Goal: Information Seeking & Learning: Learn about a topic

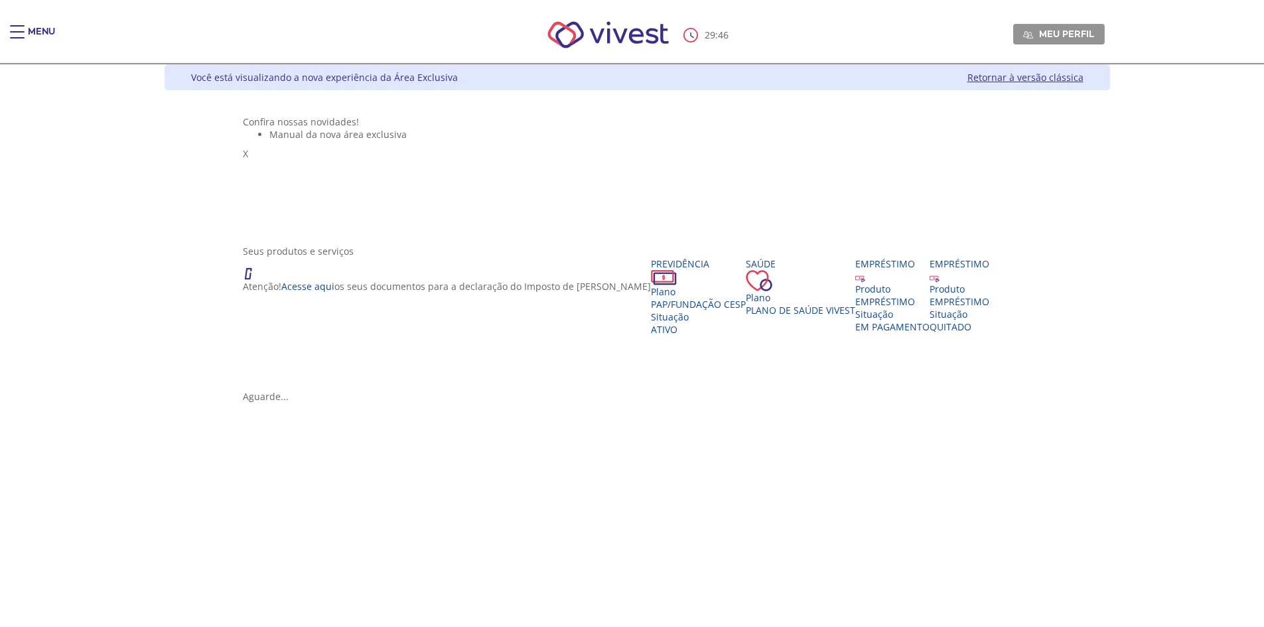
click at [1020, 258] on div "Seus produtos e serviços" at bounding box center [637, 251] width 789 height 13
click at [990, 283] on div "Empréstimo" at bounding box center [960, 270] width 60 height 25
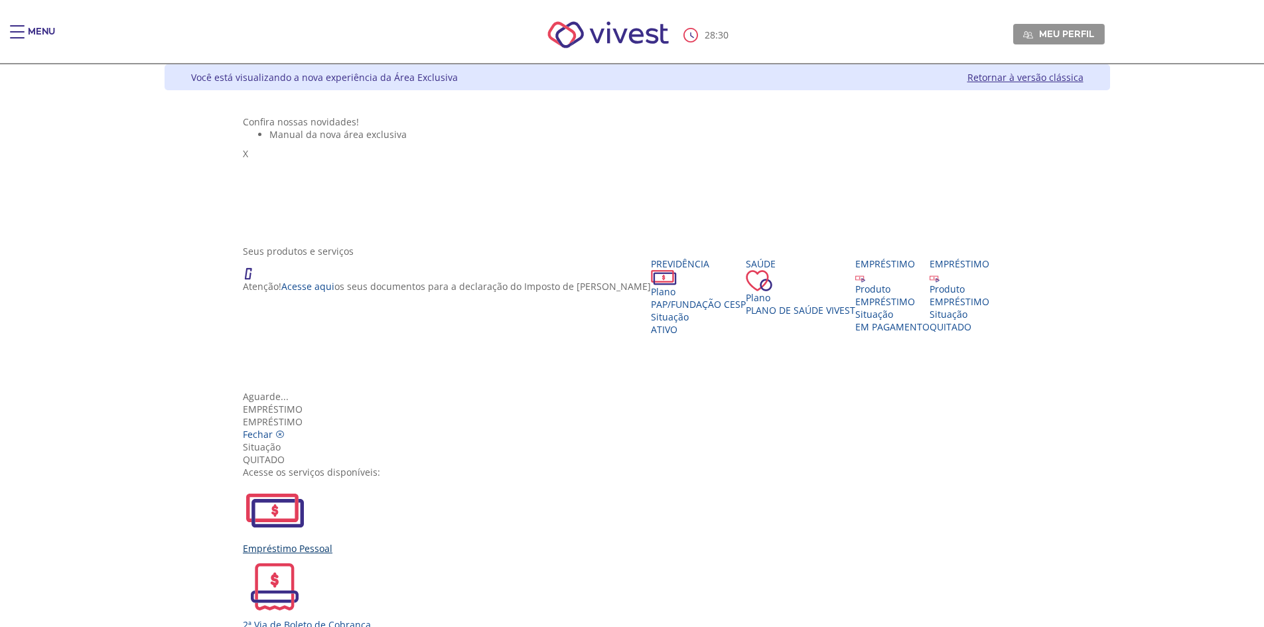
click at [444, 479] on div "Empréstimo Pessoal" at bounding box center [637, 517] width 789 height 76
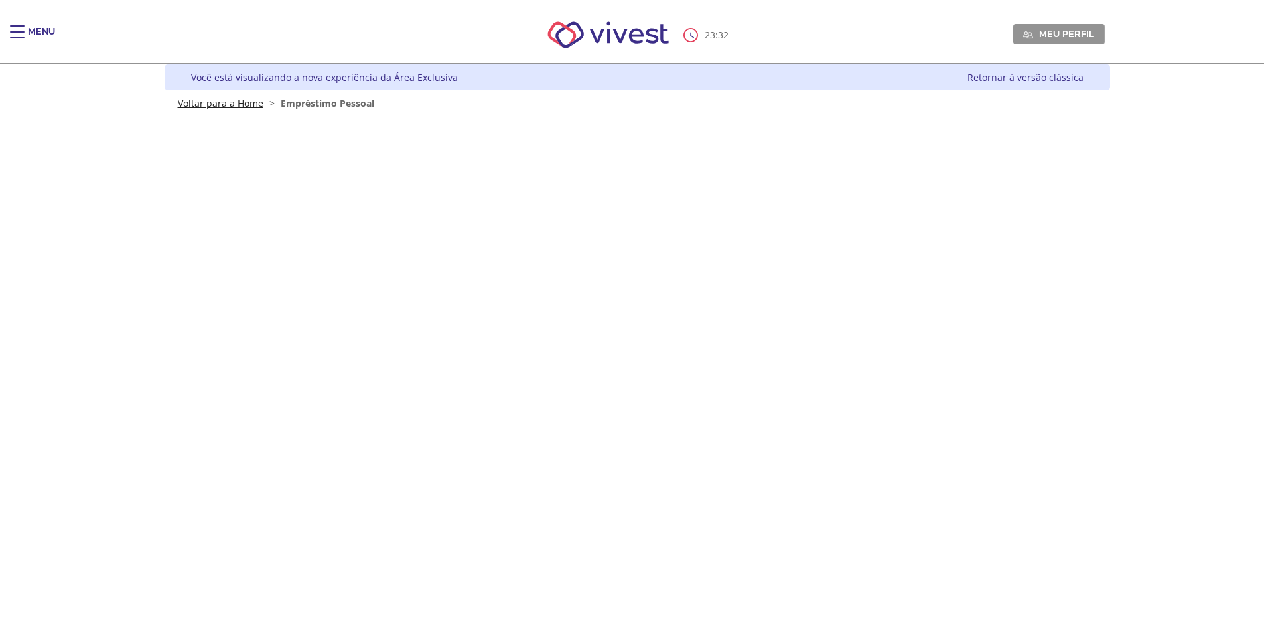
click at [236, 101] on link "Voltar para a Home" at bounding box center [221, 103] width 86 height 13
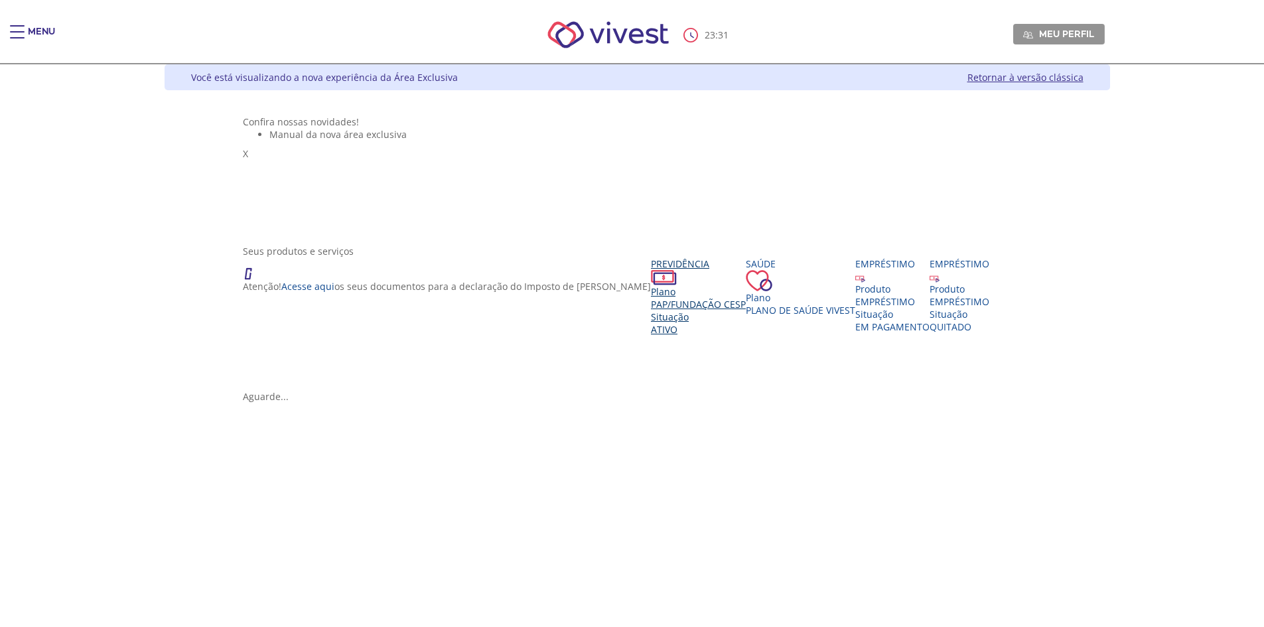
click at [651, 298] on div "Plano" at bounding box center [698, 291] width 95 height 13
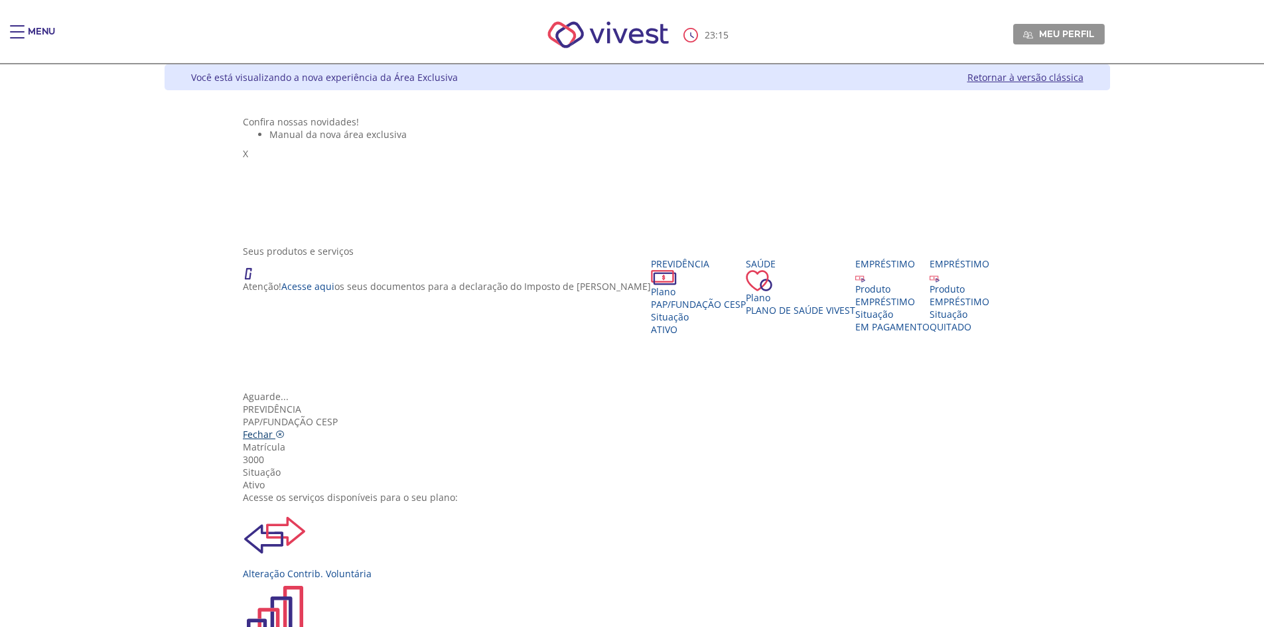
click at [285, 430] on icon "Vivest" at bounding box center [279, 434] width 9 height 9
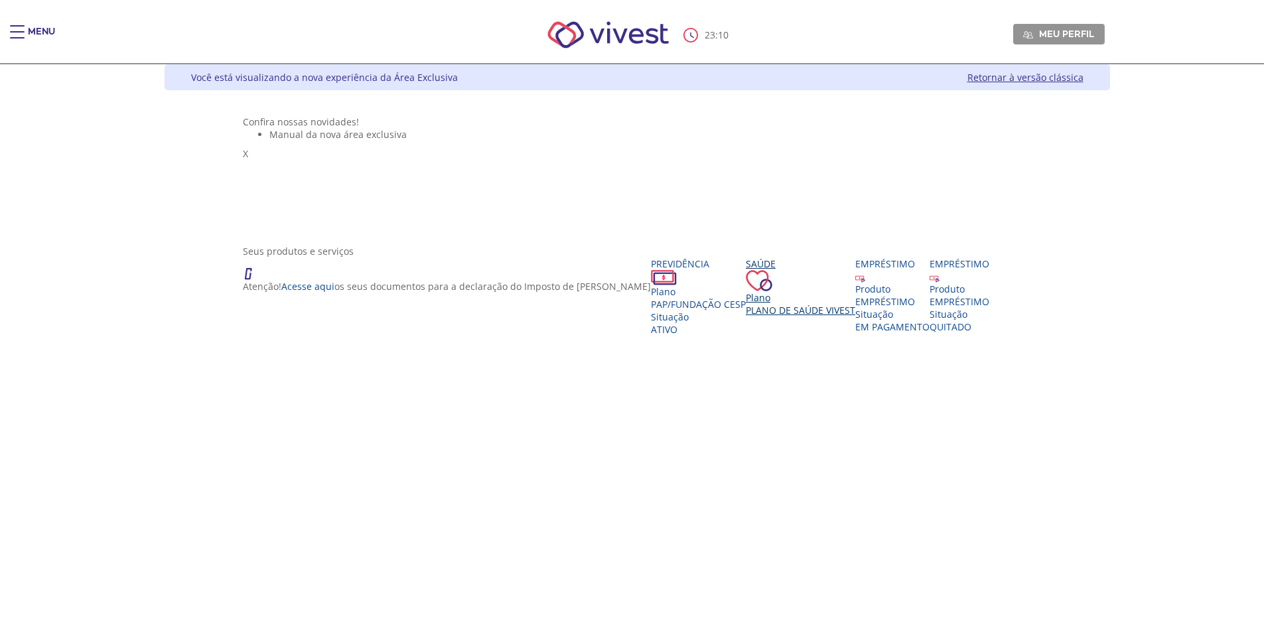
click at [746, 317] on div "Saúde Plano Plano de Saúde VIVEST" at bounding box center [801, 287] width 110 height 59
click at [1084, 78] on link "Retornar à versão clássica" at bounding box center [1026, 77] width 116 height 13
click at [746, 317] on span "Plano de Saúde VIVEST" at bounding box center [801, 310] width 110 height 13
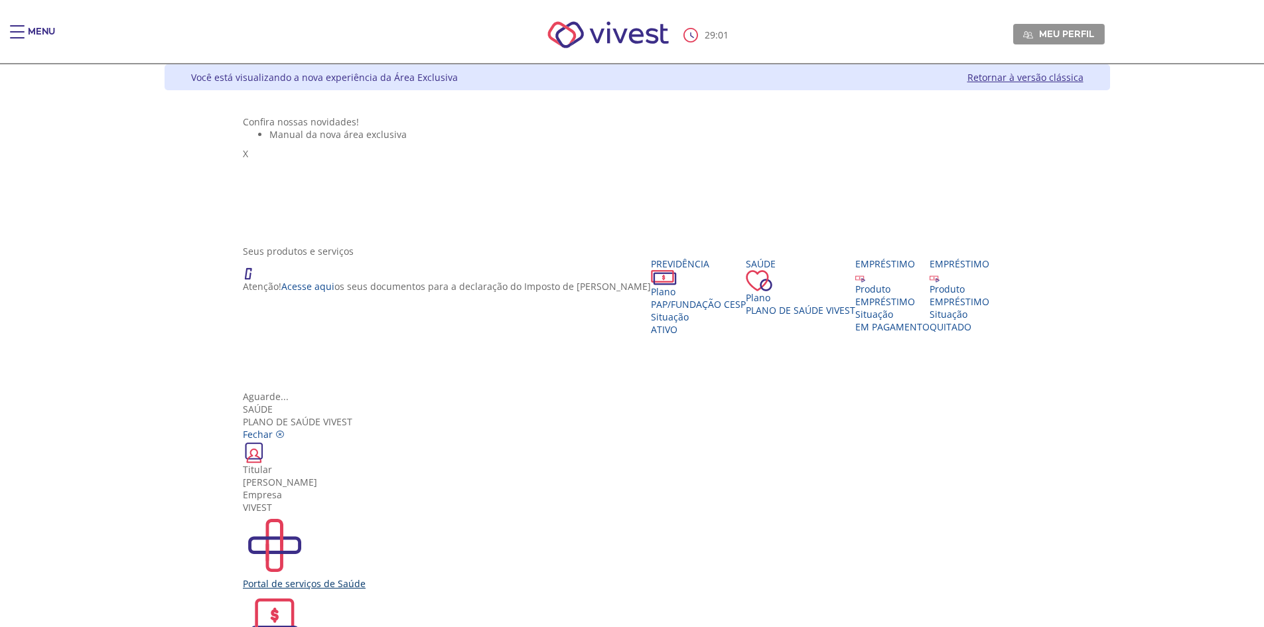
click at [447, 577] on div "Portal de serviços de Saúde" at bounding box center [637, 583] width 789 height 13
